Goal: Information Seeking & Learning: Learn about a topic

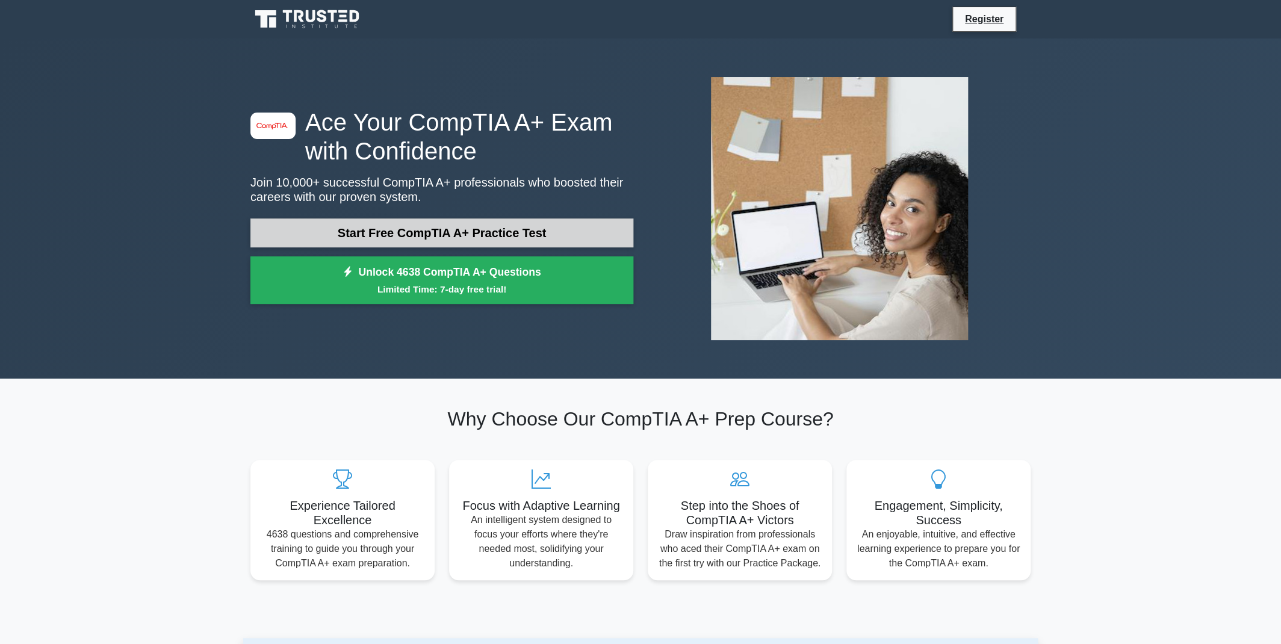
click at [392, 243] on link "Start Free CompTIA A+ Practice Test" at bounding box center [441, 232] width 383 height 29
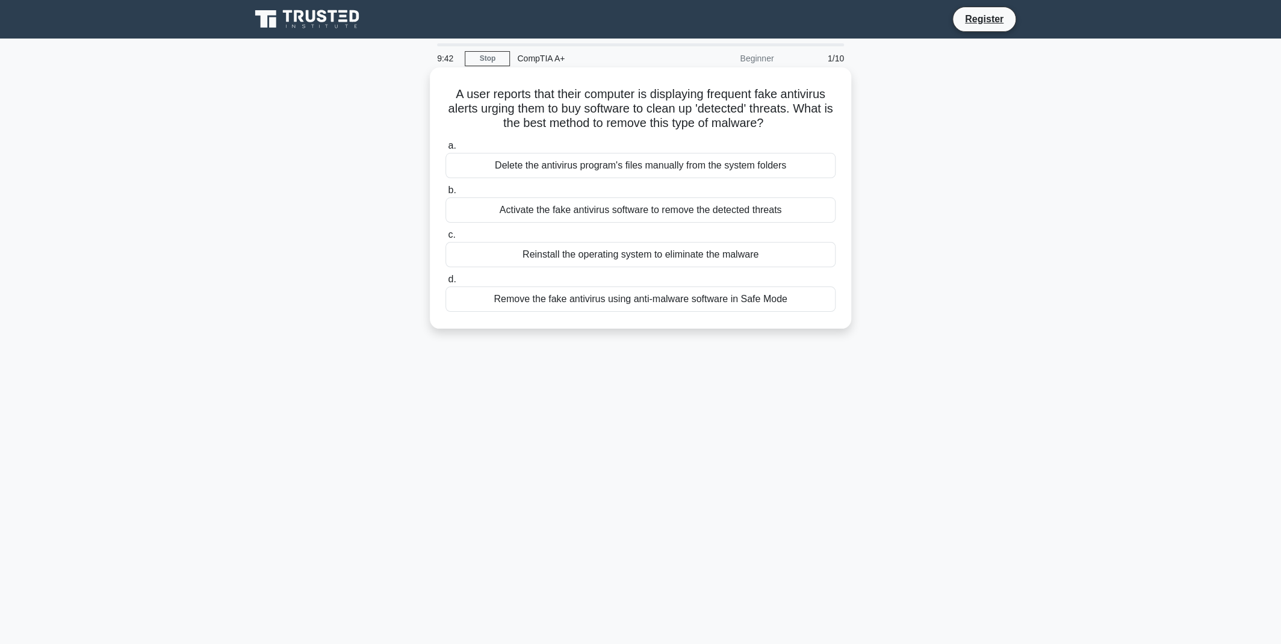
click at [658, 302] on div "Remove the fake antivirus using anti-malware software in Safe Mode" at bounding box center [640, 298] width 390 height 25
click at [445, 283] on input "d. Remove the fake antivirus using anti-malware software in Safe Mode" at bounding box center [445, 280] width 0 height 8
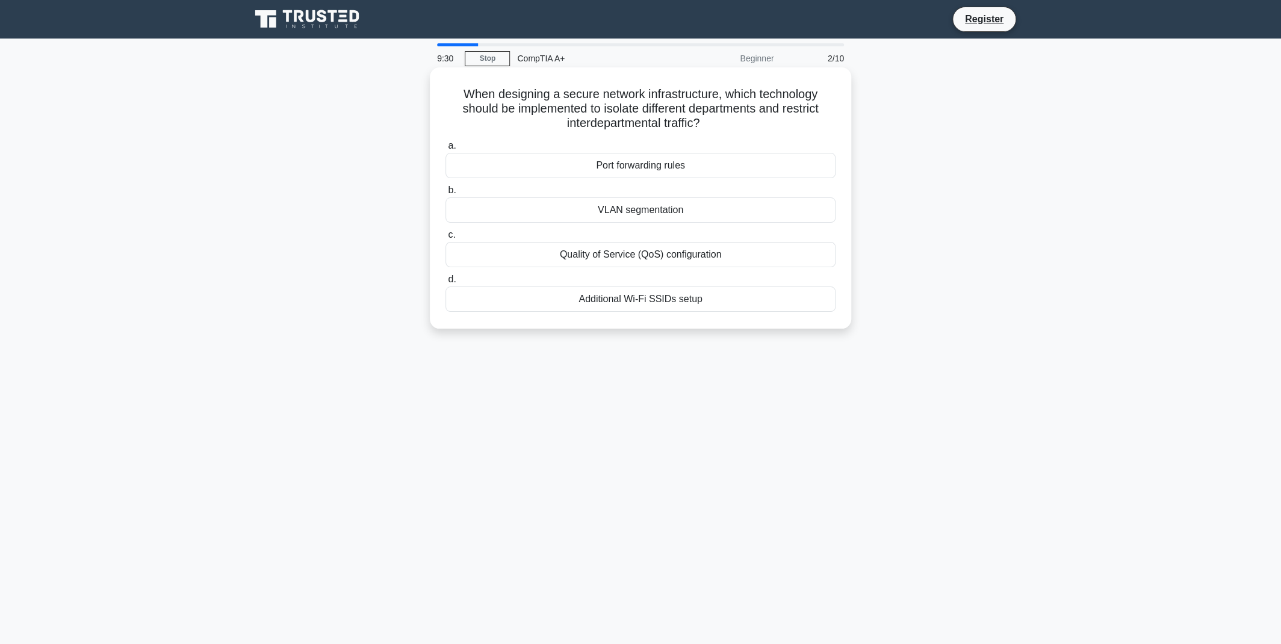
click at [654, 210] on div "VLAN segmentation" at bounding box center [640, 209] width 390 height 25
click at [445, 194] on input "b. VLAN segmentation" at bounding box center [445, 191] width 0 height 8
